Goal: Task Accomplishment & Management: Use online tool/utility

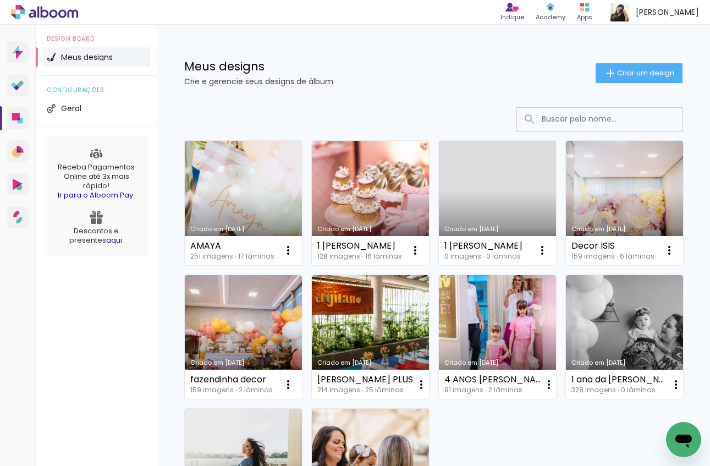
click at [287, 209] on link "Criado em [DATE]" at bounding box center [243, 203] width 117 height 124
